Goal: Information Seeking & Learning: Learn about a topic

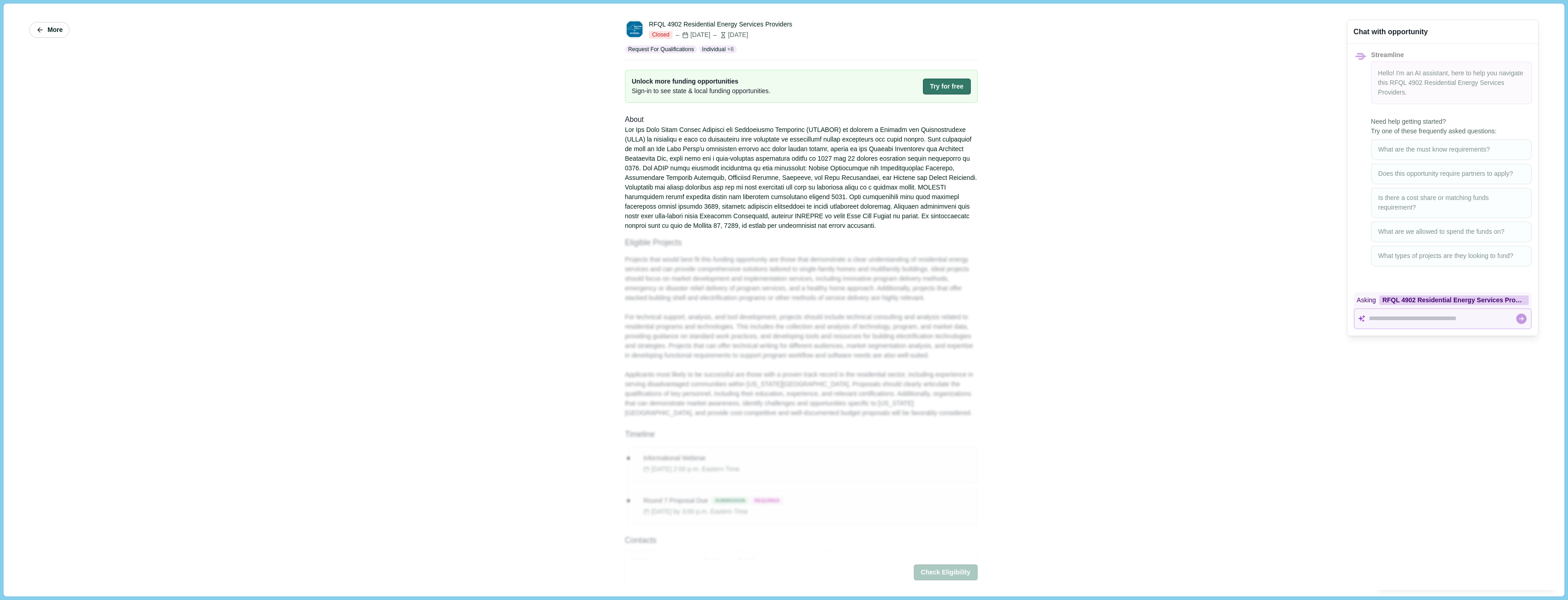
click at [52, 33] on span "More" at bounding box center [55, 30] width 15 height 8
